Goal: Information Seeking & Learning: Find specific page/section

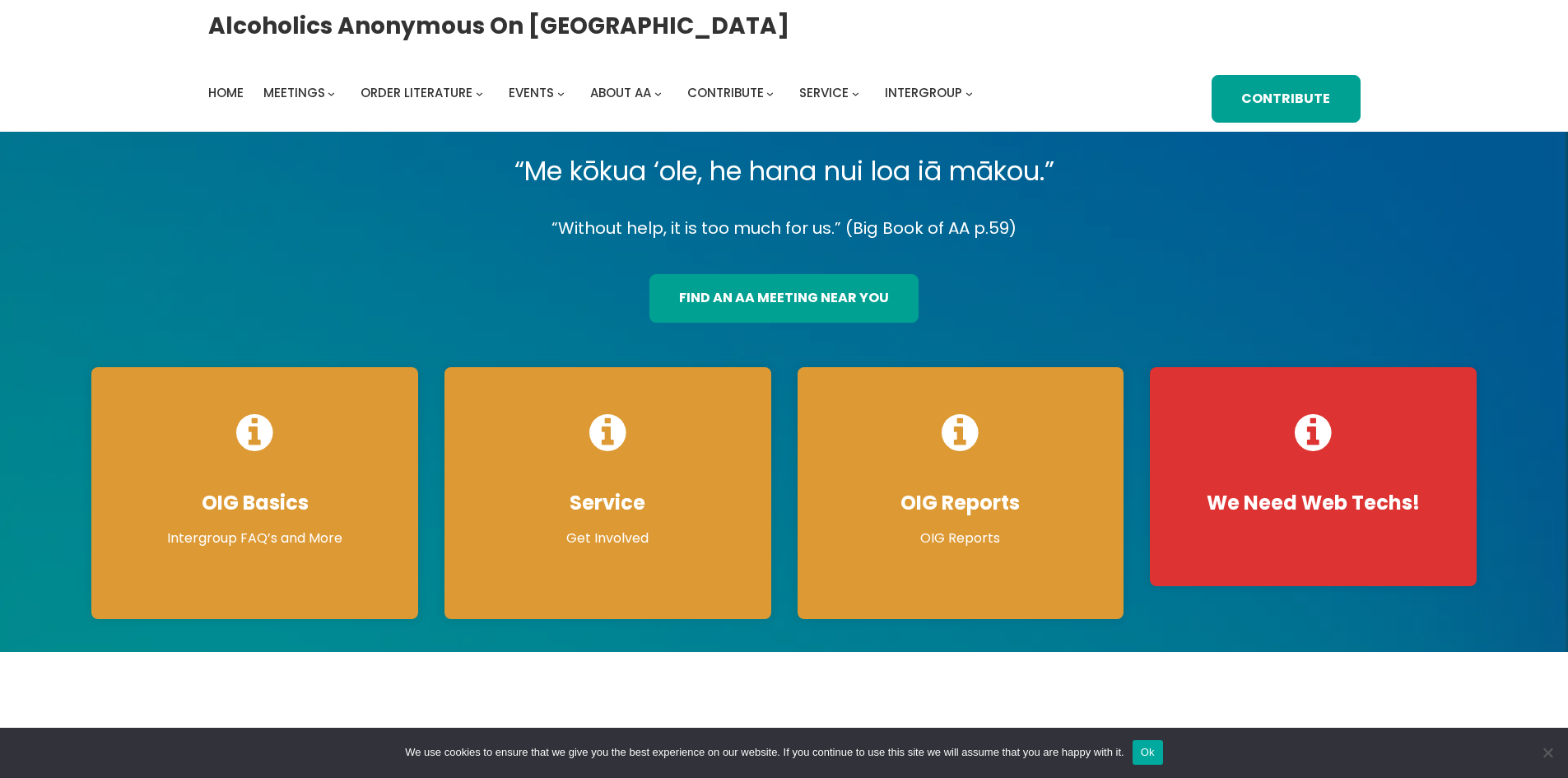
click at [734, 304] on link "find an aa meeting near you" at bounding box center [784, 298] width 270 height 48
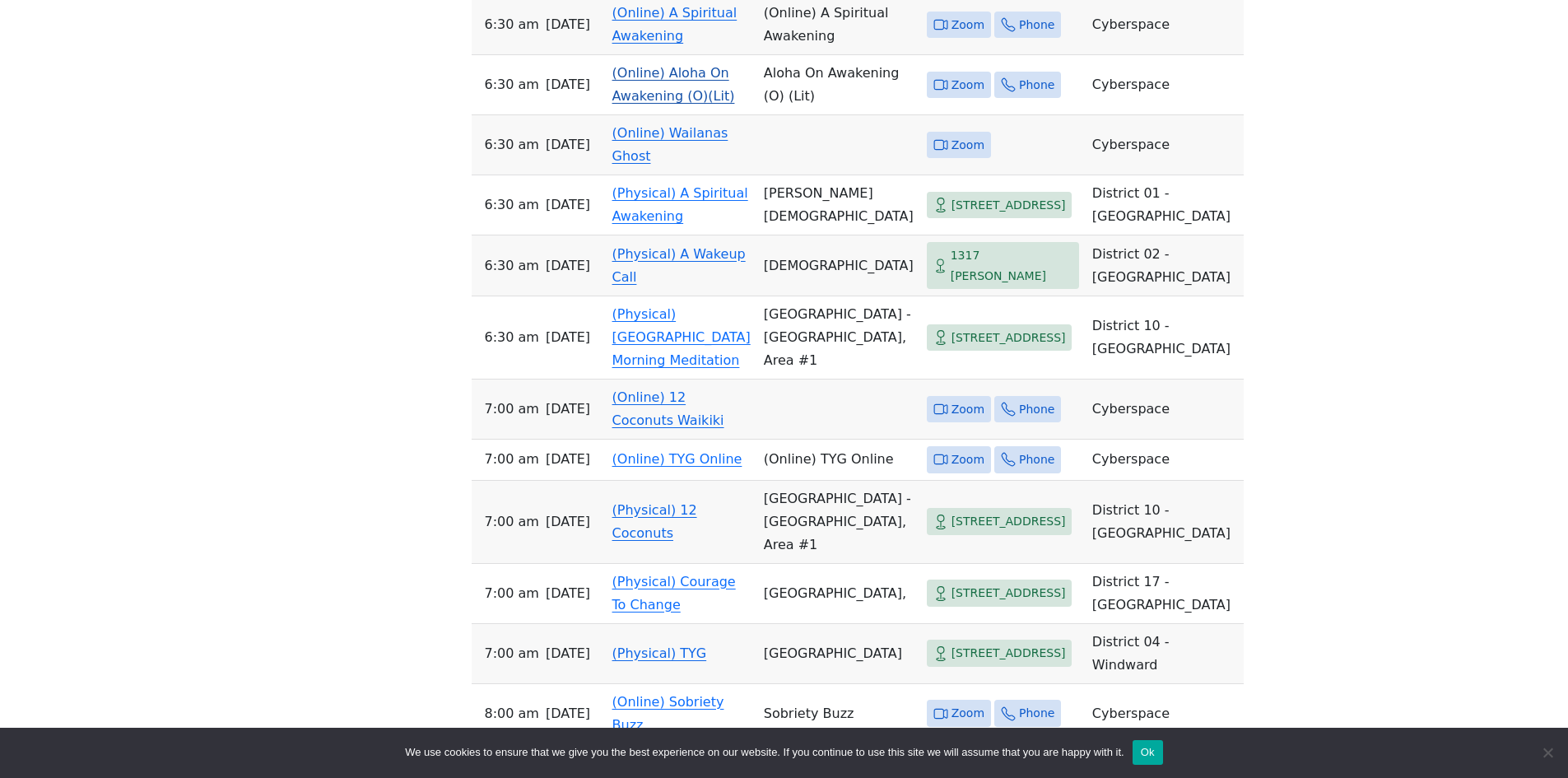
scroll to position [845, 0]
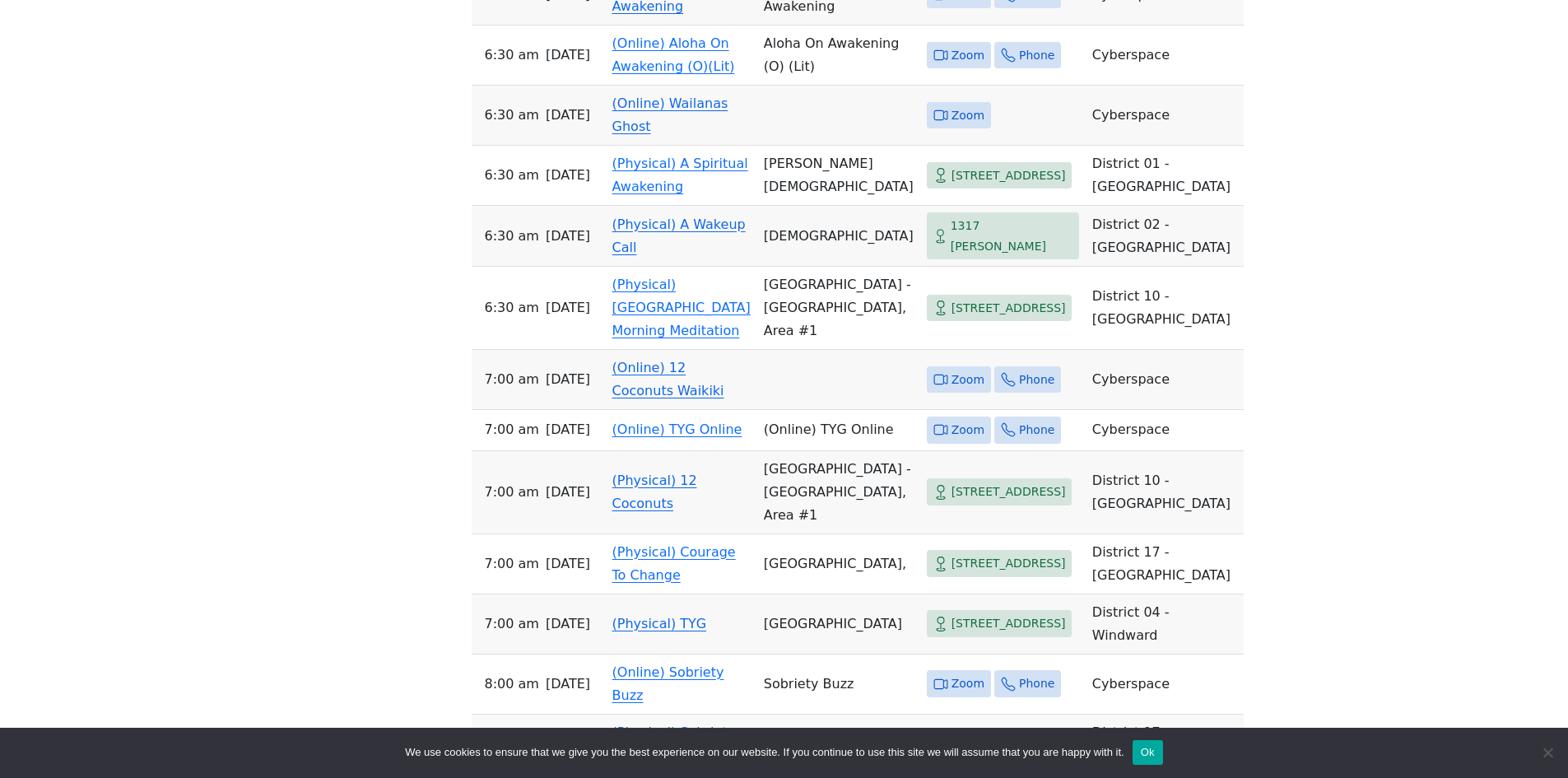
click at [636, 398] on link "(Online) 12 Coconuts Waikiki" at bounding box center [668, 379] width 112 height 39
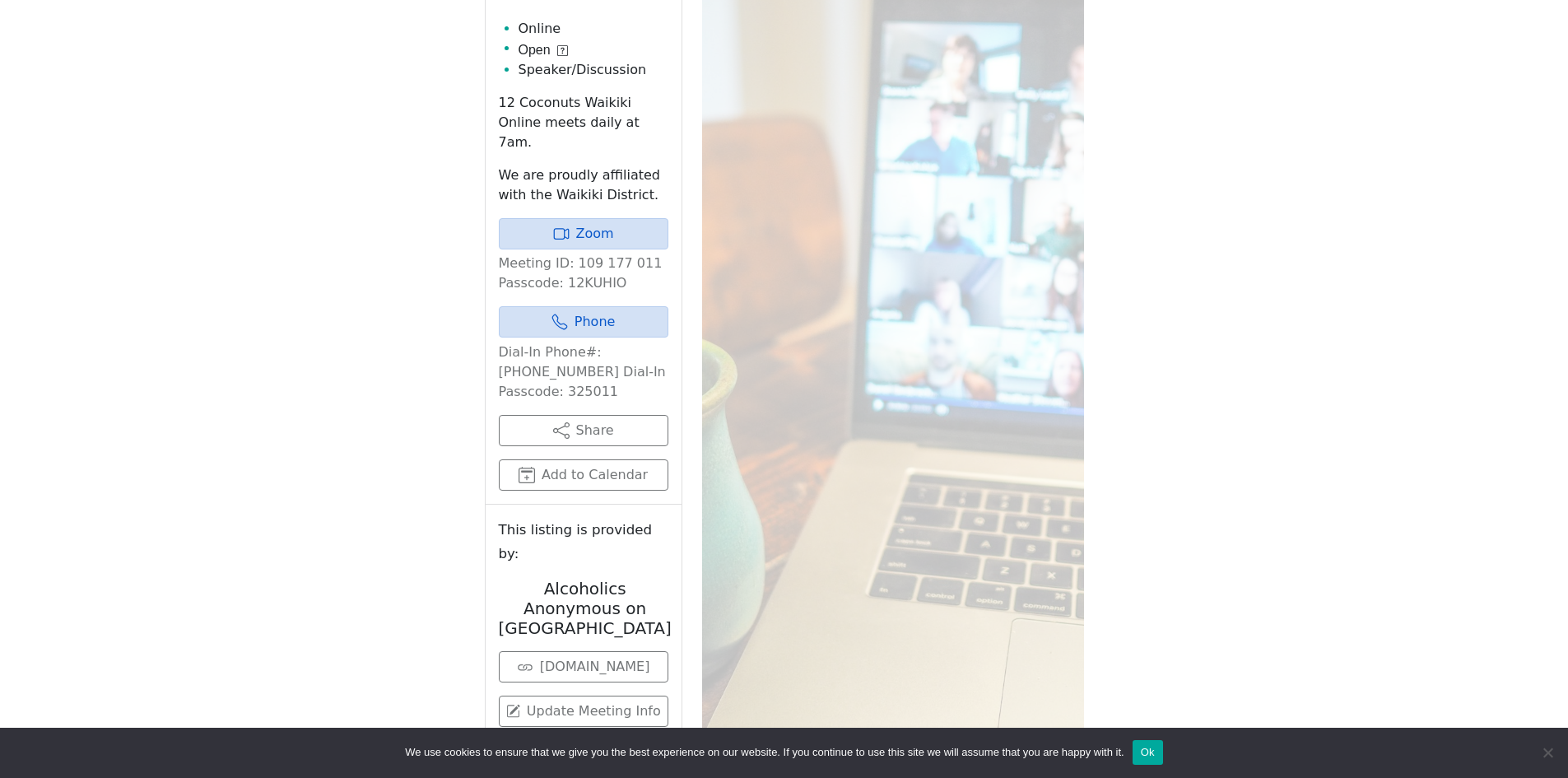
scroll to position [670, 0]
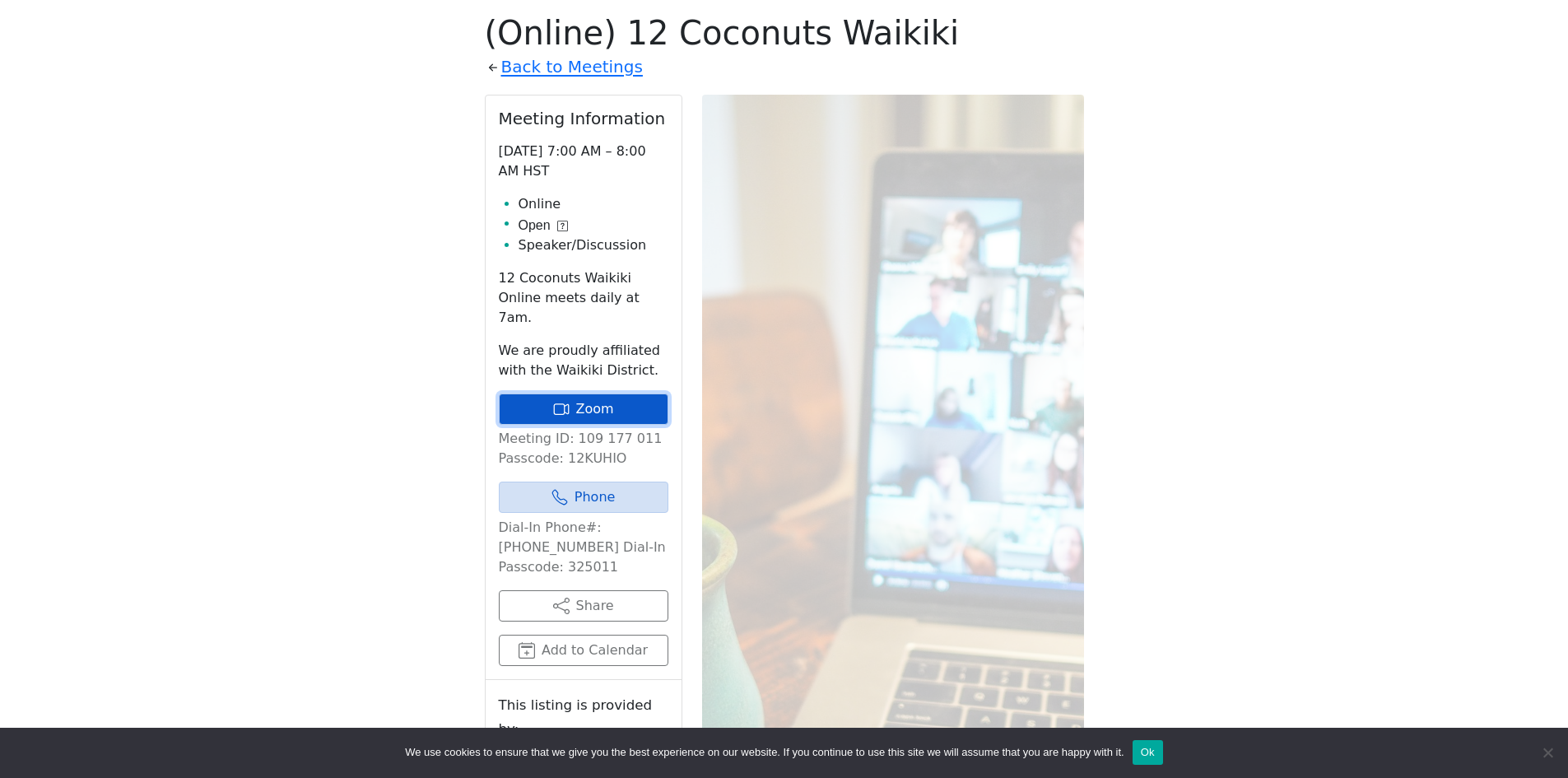
click at [569, 396] on link "Zoom" at bounding box center [583, 409] width 169 height 31
